Goal: Task Accomplishment & Management: Manage account settings

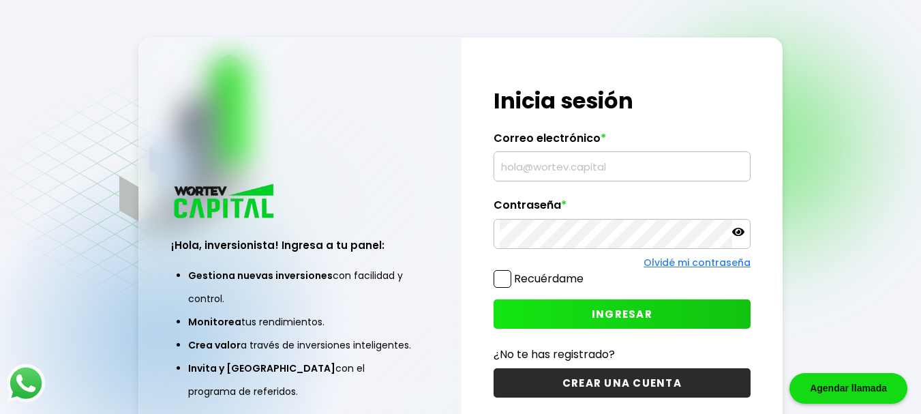
click at [590, 164] on input "text" at bounding box center [622, 166] width 245 height 29
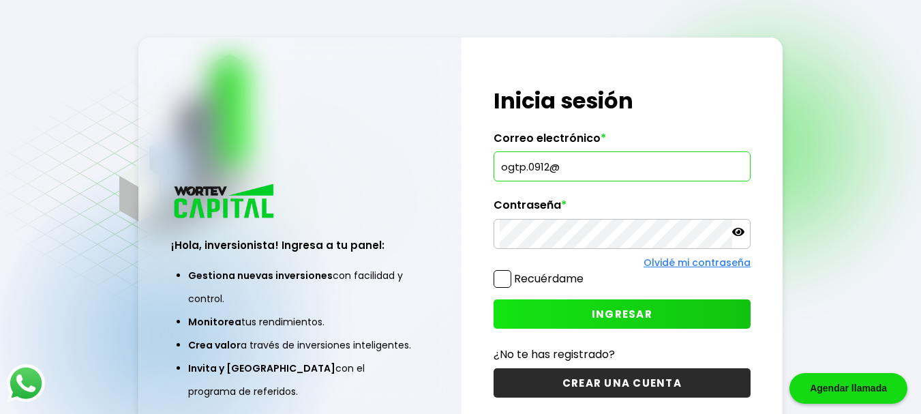
type input "[EMAIL_ADDRESS][DOMAIN_NAME]"
click at [621, 314] on span "INGRESAR" at bounding box center [622, 314] width 61 height 14
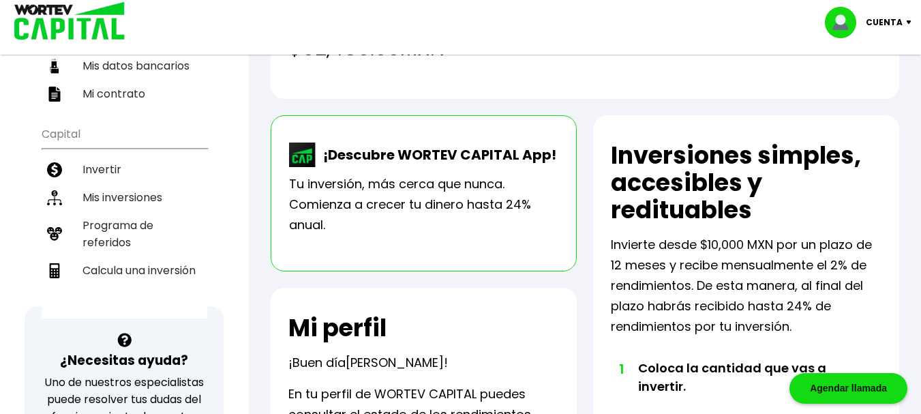
scroll to position [142, 0]
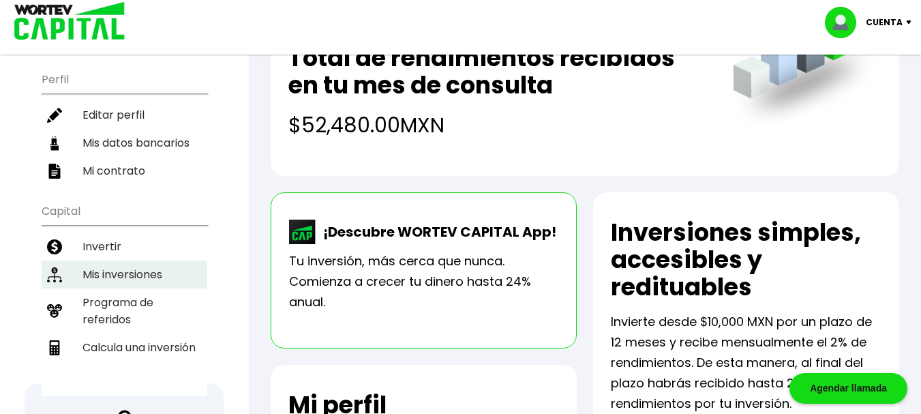
click at [155, 268] on li "Mis inversiones" at bounding box center [125, 274] width 166 height 28
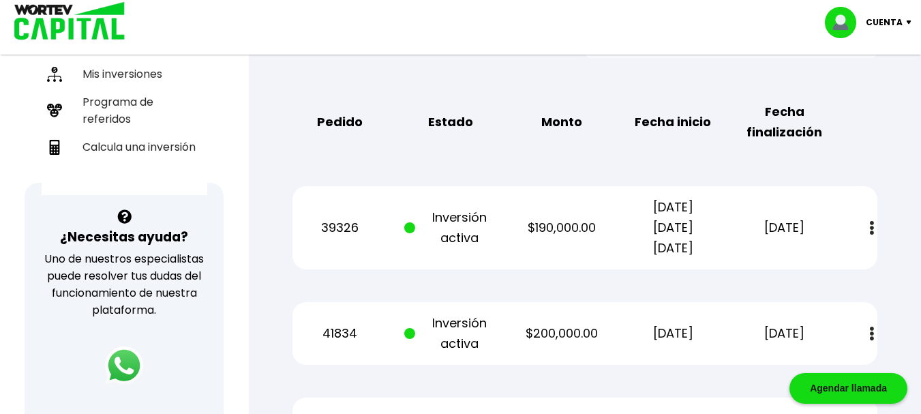
scroll to position [361, 0]
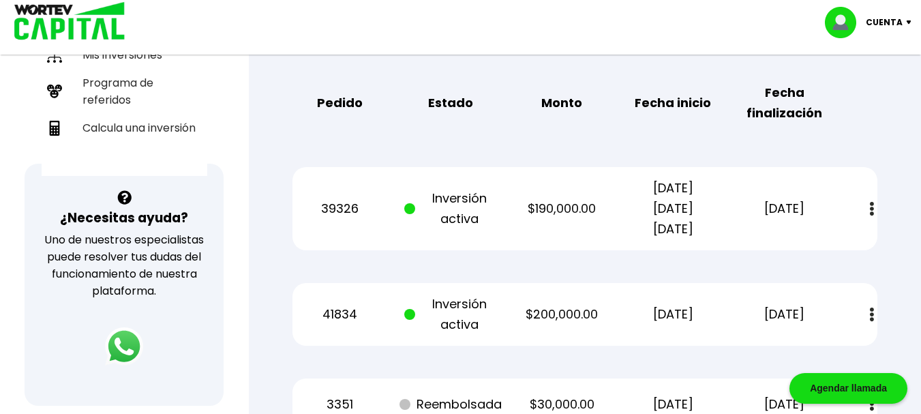
click at [873, 209] on img at bounding box center [872, 209] width 4 height 14
click at [787, 241] on link "Estado de cuenta" at bounding box center [778, 245] width 95 height 17
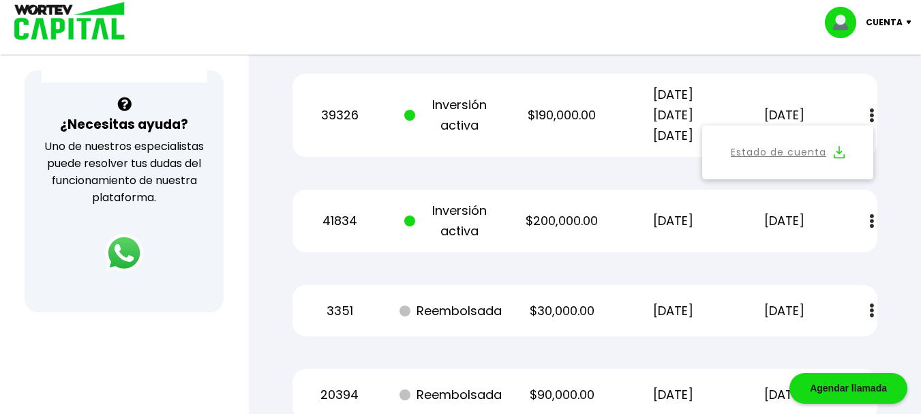
click at [736, 107] on div "39326 Inversión activa $190,000.00 [DATE] [DATE] [DATE] [DATE] Estado de cuenta" at bounding box center [585, 115] width 585 height 83
click at [280, 117] on div "Mis inversiones Como inversionista activo de WORTEV CAPITAL, apoyas el crecimie…" at bounding box center [585, 308] width 629 height 1273
click at [341, 111] on p "39326" at bounding box center [339, 115] width 93 height 20
click at [350, 190] on div "41834 Inversión activa $200,000.00 [DATE] [DATE] Estado de cuenta" at bounding box center [585, 221] width 585 height 63
click at [356, 216] on p "41834" at bounding box center [339, 221] width 93 height 20
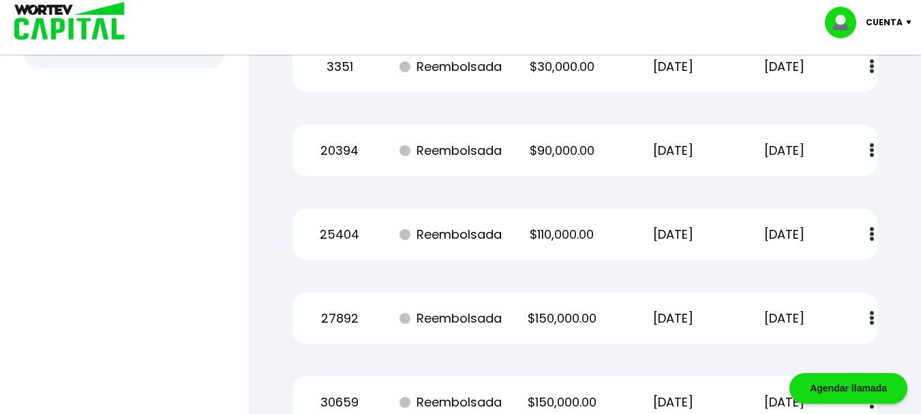
scroll to position [0, 0]
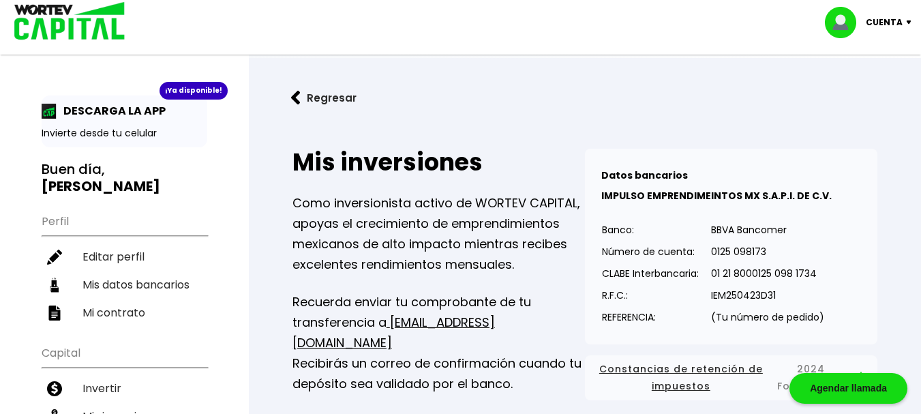
click at [844, 27] on img at bounding box center [845, 22] width 41 height 31
click at [857, 96] on li "Cerrar sesión" at bounding box center [870, 91] width 109 height 28
